Goal: Task Accomplishment & Management: Manage account settings

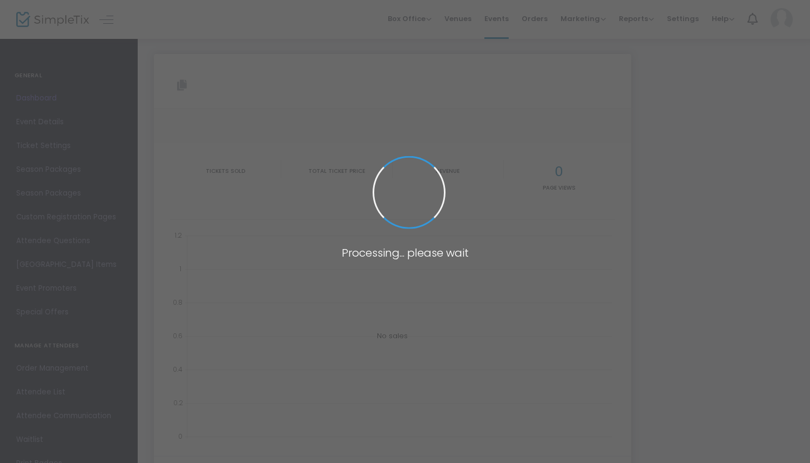
type input "[URL][DOMAIN_NAME][US_STATE]"
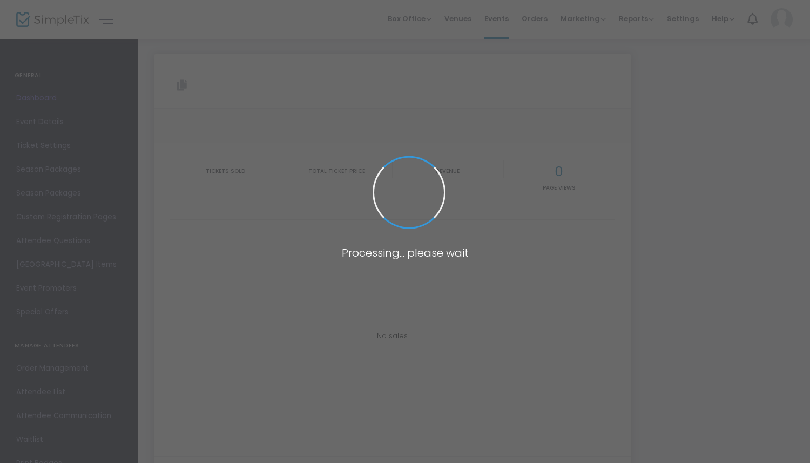
type input "[URL][DOMAIN_NAME][US_STATE]"
